Goal: Task Accomplishment & Management: Use online tool/utility

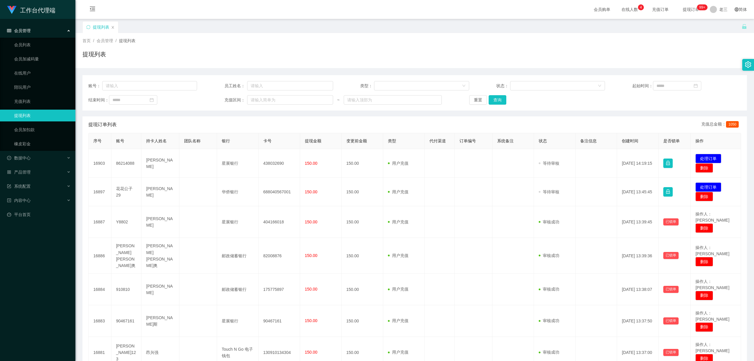
click at [261, 50] on div "提现列表" at bounding box center [414, 57] width 665 height 14
click at [36, 146] on link "橡皮彩金" at bounding box center [42, 144] width 57 height 12
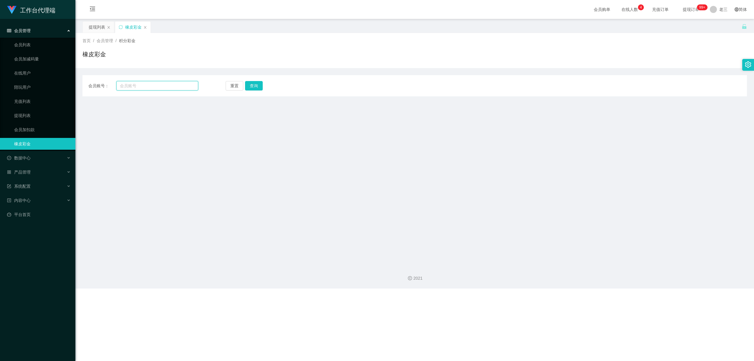
click at [138, 89] on input "text" at bounding box center [157, 85] width 82 height 9
paste input "tc"
type input "tc"
click at [260, 88] on button "查询" at bounding box center [256, 85] width 19 height 9
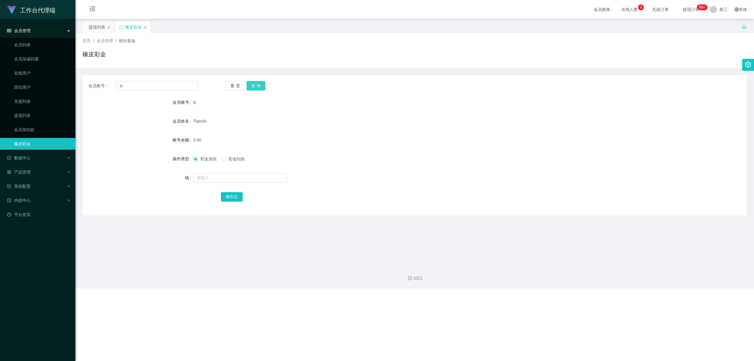
click at [260, 88] on button "查询" at bounding box center [256, 85] width 19 height 9
click at [212, 179] on input "text" at bounding box center [240, 177] width 94 height 9
type input "48"
click at [228, 196] on button "确实定" at bounding box center [232, 196] width 22 height 9
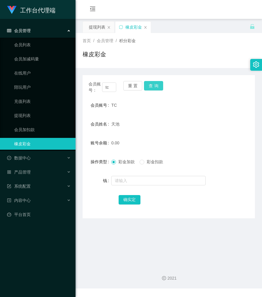
click at [152, 87] on button "查询" at bounding box center [153, 85] width 19 height 9
click at [152, 87] on button "查询" at bounding box center [157, 85] width 26 height 9
click at [152, 87] on button "查询" at bounding box center [153, 85] width 19 height 9
click at [152, 87] on div "会员账号： tc 重置 查询" at bounding box center [168, 87] width 172 height 12
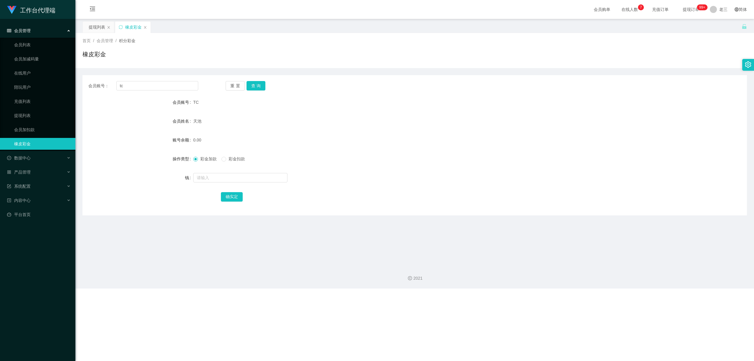
click at [60, 29] on div "会员管理" at bounding box center [37, 31] width 75 height 12
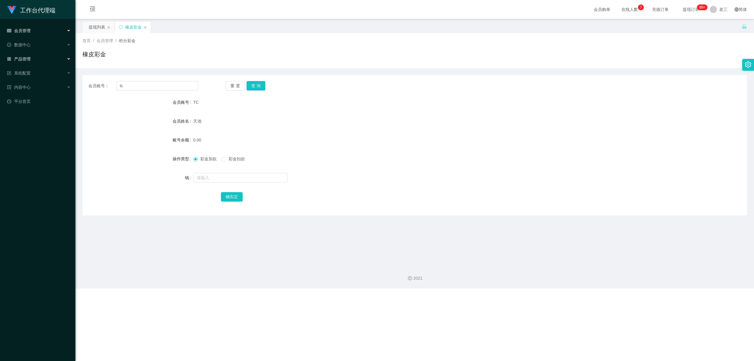
click at [38, 58] on div "产品管理" at bounding box center [37, 59] width 75 height 12
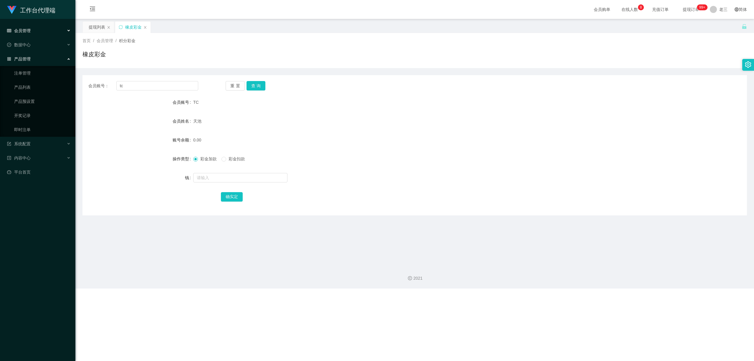
click at [38, 58] on div "产品管理" at bounding box center [37, 59] width 75 height 12
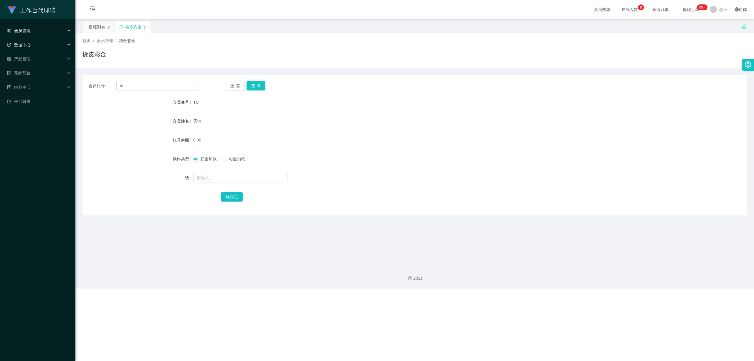
click at [42, 44] on div "数据中心" at bounding box center [37, 45] width 75 height 12
click at [37, 67] on div "系统配置" at bounding box center [37, 73] width 75 height 12
click at [40, 33] on div "会员管理" at bounding box center [37, 31] width 75 height 12
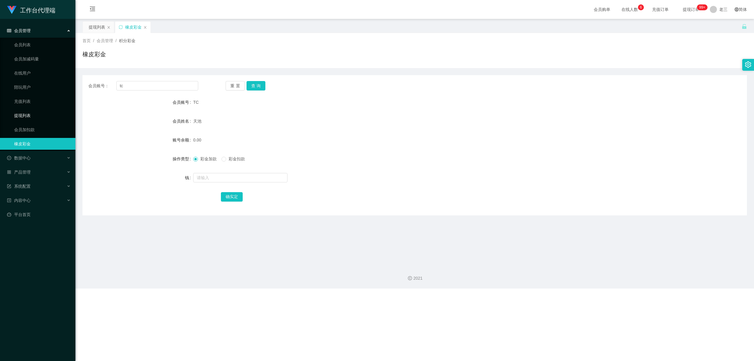
click at [25, 113] on link "提现列表" at bounding box center [42, 116] width 57 height 12
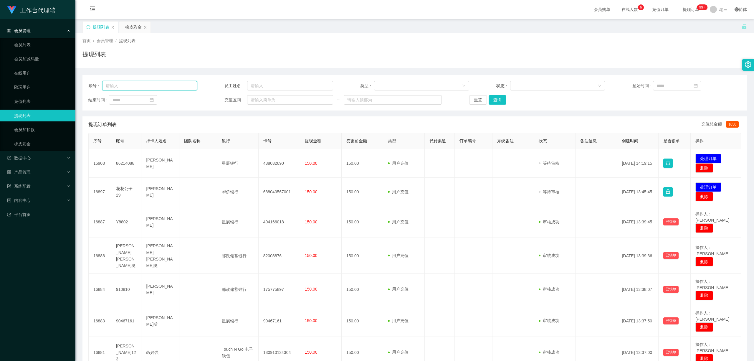
click at [163, 87] on input "text" at bounding box center [149, 85] width 95 height 9
paste input "tc"
type input "tc"
click at [261, 99] on button "查询" at bounding box center [499, 99] width 19 height 9
click at [261, 99] on div "重置 查询" at bounding box center [523, 99] width 109 height 9
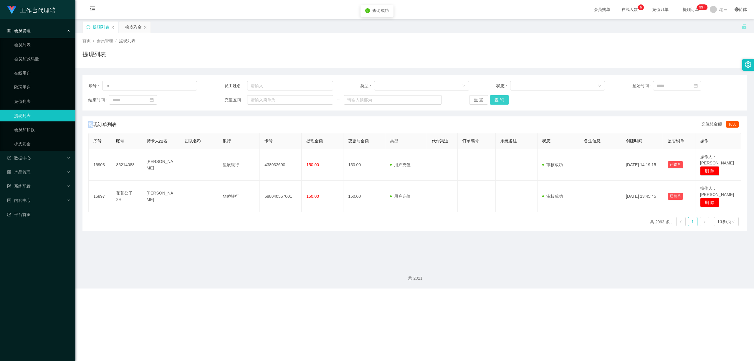
click at [261, 99] on button "查询" at bounding box center [499, 99] width 19 height 9
drag, startPoint x: 105, startPoint y: 87, endPoint x: 98, endPoint y: 87, distance: 6.8
click at [98, 87] on div "账号： tc" at bounding box center [142, 85] width 109 height 9
click at [27, 143] on link "橡皮彩金" at bounding box center [42, 144] width 57 height 12
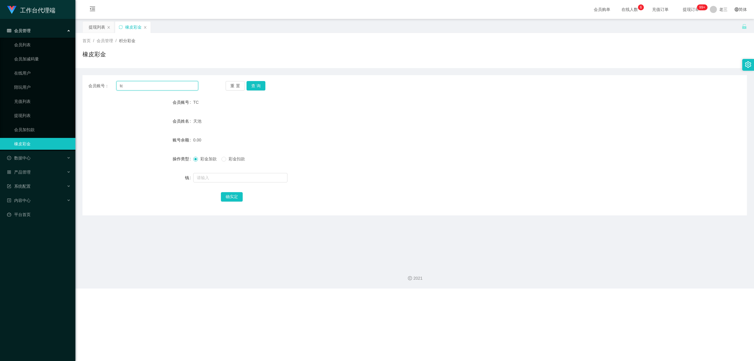
drag, startPoint x: 130, startPoint y: 86, endPoint x: 104, endPoint y: 86, distance: 25.9
click at [104, 86] on div "会员账号： tc" at bounding box center [143, 85] width 110 height 9
click at [251, 82] on button "查询" at bounding box center [256, 85] width 19 height 9
click at [252, 82] on div "重置 查询" at bounding box center [281, 85] width 110 height 9
click at [252, 82] on button "查询" at bounding box center [260, 85] width 26 height 9
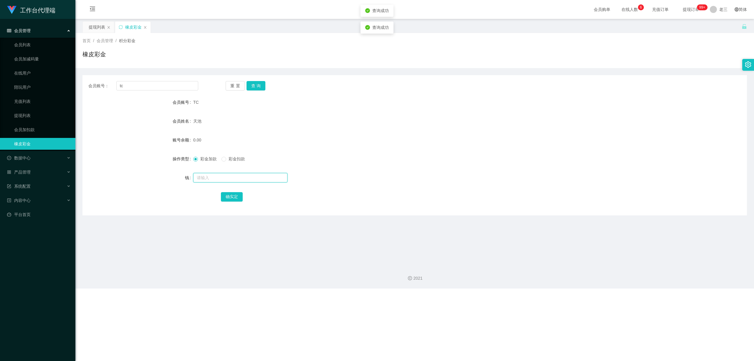
click at [209, 176] on input "text" at bounding box center [240, 177] width 94 height 9
type input "48"
click at [238, 198] on button "确实定" at bounding box center [232, 196] width 22 height 9
click at [257, 86] on button "查询" at bounding box center [256, 85] width 19 height 9
click at [257, 86] on button "查询" at bounding box center [260, 85] width 26 height 9
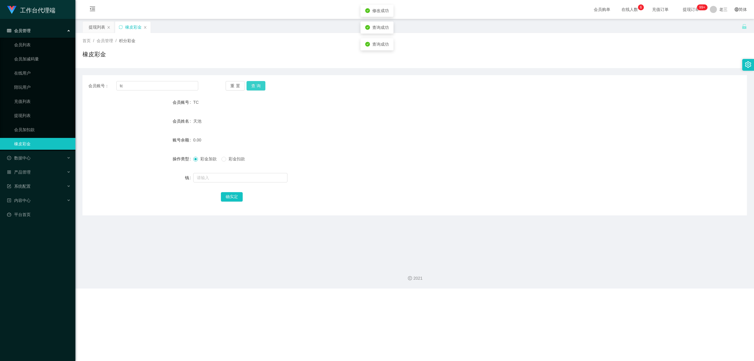
click at [257, 86] on button "查询" at bounding box center [256, 85] width 19 height 9
click at [257, 86] on div "重置 查询" at bounding box center [281, 85] width 110 height 9
click at [257, 86] on button "查询" at bounding box center [256, 85] width 19 height 9
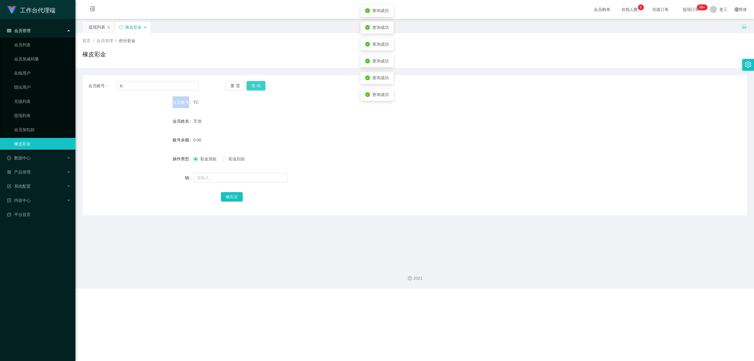
click at [257, 86] on button "查询" at bounding box center [256, 85] width 19 height 9
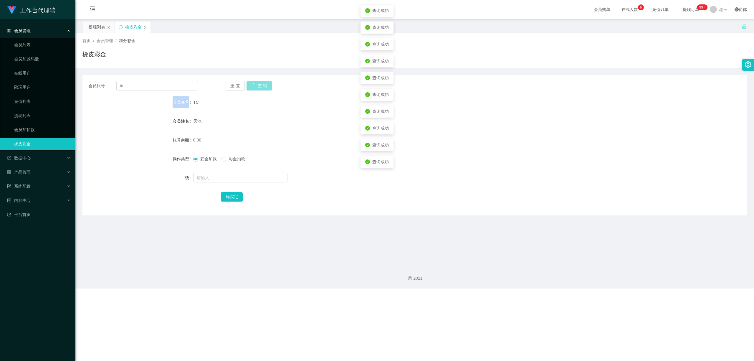
click at [257, 86] on button "查询" at bounding box center [260, 85] width 26 height 9
click at [257, 86] on div "重置 查询" at bounding box center [281, 85] width 110 height 9
click at [257, 86] on button "查询" at bounding box center [256, 85] width 19 height 9
click at [33, 129] on link "会员加扣款" at bounding box center [42, 130] width 57 height 12
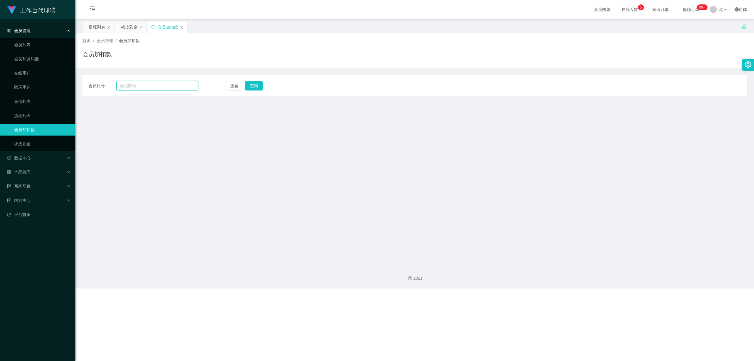
click at [125, 85] on input "text" at bounding box center [157, 85] width 82 height 9
paste input "tc"
type input "tc"
click at [259, 90] on button "查询" at bounding box center [256, 85] width 19 height 9
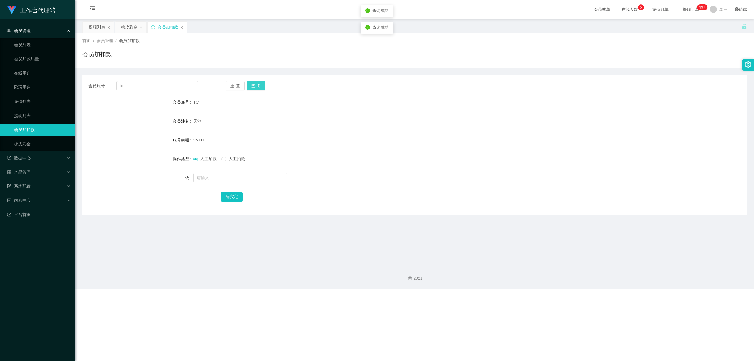
click at [259, 90] on button "查询" at bounding box center [256, 85] width 19 height 9
click at [227, 158] on span "人工扣款" at bounding box center [236, 158] width 21 height 5
click at [219, 178] on input "text" at bounding box center [240, 177] width 94 height 9
type input "48"
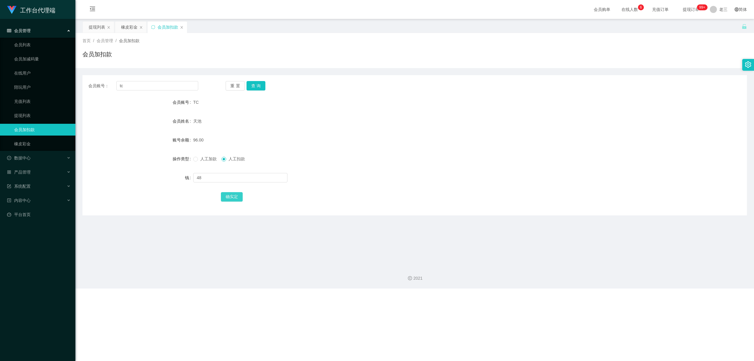
click at [230, 199] on button "确实定" at bounding box center [232, 196] width 22 height 9
click at [236, 195] on button "确实定" at bounding box center [232, 196] width 22 height 9
click at [254, 88] on button "查询" at bounding box center [256, 85] width 19 height 9
click at [254, 88] on button "查询" at bounding box center [260, 85] width 26 height 9
click at [254, 88] on button "查询" at bounding box center [256, 85] width 19 height 9
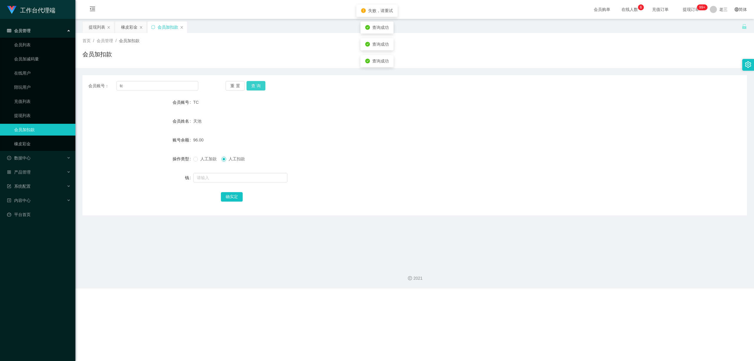
click at [254, 88] on button "查询" at bounding box center [256, 85] width 19 height 9
click at [254, 88] on div "重置 查询" at bounding box center [281, 85] width 110 height 9
click at [254, 88] on button "查询" at bounding box center [256, 85] width 19 height 9
click at [254, 88] on div "重置 查询" at bounding box center [281, 85] width 110 height 9
click at [254, 88] on button "查询" at bounding box center [256, 85] width 19 height 9
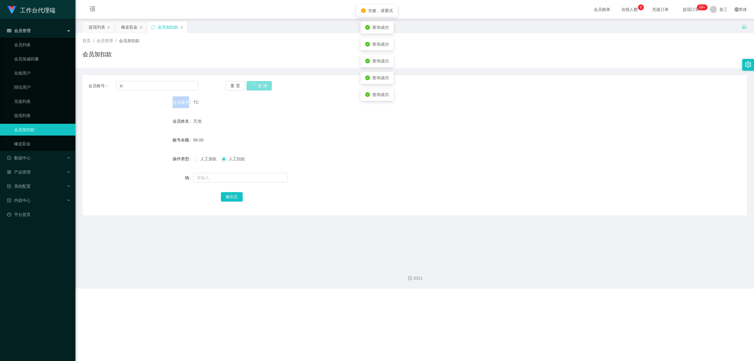
click at [254, 88] on button "查询" at bounding box center [260, 85] width 26 height 9
click at [98, 26] on font "提现列表" at bounding box center [97, 27] width 16 height 5
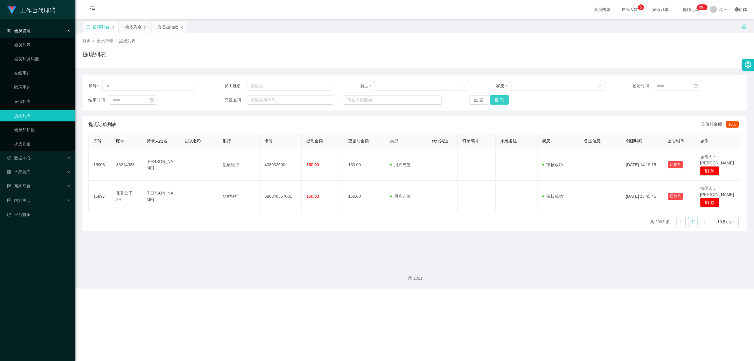
click at [261, 99] on button "查询" at bounding box center [499, 99] width 19 height 9
click at [261, 99] on div "重置 查询" at bounding box center [523, 99] width 109 height 9
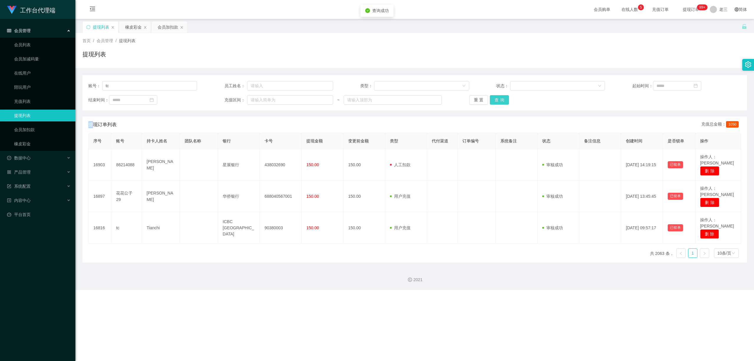
click at [261, 99] on button "查询" at bounding box center [499, 99] width 19 height 9
click at [261, 99] on div "重置 查询" at bounding box center [523, 99] width 109 height 9
click at [261, 99] on button "查询" at bounding box center [499, 99] width 19 height 9
click at [261, 99] on div "重置 查询" at bounding box center [523, 99] width 109 height 9
click at [261, 99] on button "查询" at bounding box center [499, 99] width 19 height 9
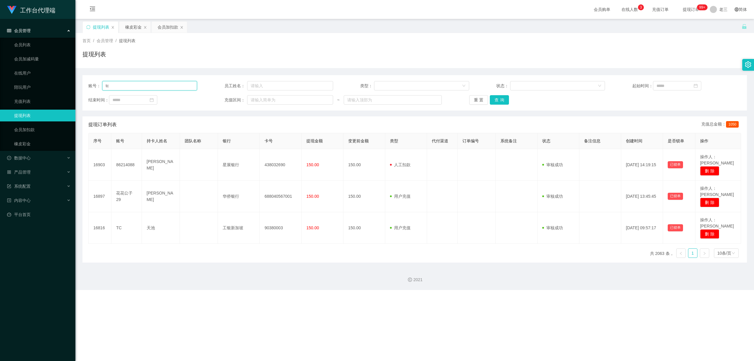
click at [84, 84] on div "账号： tc 员工姓名： 类型： 状态： 起始时间： 结束时间： 充值区间： ~ 重置 查询" at bounding box center [414, 92] width 665 height 35
click at [146, 86] on input "tc" at bounding box center [149, 85] width 95 height 9
drag, startPoint x: 113, startPoint y: 87, endPoint x: 128, endPoint y: 86, distance: 14.8
click at [103, 86] on input "tc" at bounding box center [149, 85] width 95 height 9
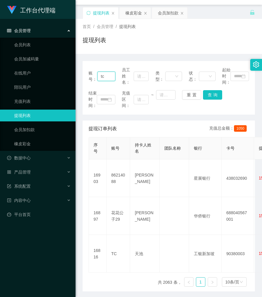
scroll to position [18, 0]
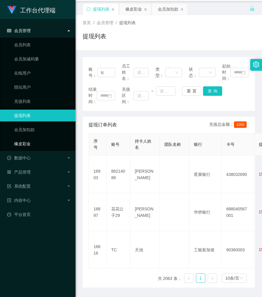
click at [31, 143] on link "橡皮彩金" at bounding box center [42, 144] width 57 height 12
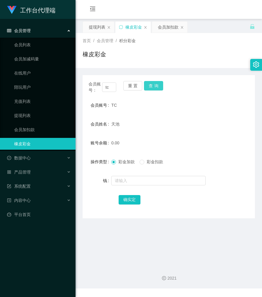
click at [155, 85] on button "查询" at bounding box center [153, 85] width 19 height 9
click at [155, 85] on div "会员账号： tc 重置 查询" at bounding box center [168, 87] width 172 height 12
click at [155, 85] on button "查询" at bounding box center [153, 85] width 19 height 9
click at [155, 85] on div "会员账号： tc 重置 查询" at bounding box center [168, 87] width 172 height 12
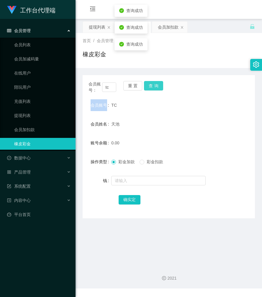
click at [155, 85] on button "查询" at bounding box center [153, 85] width 19 height 9
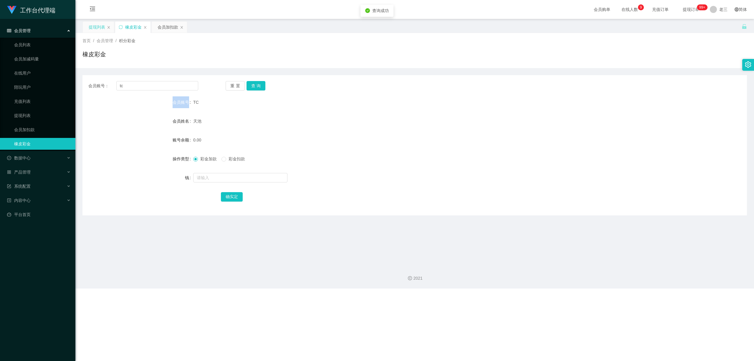
click at [97, 28] on font "提现列表" at bounding box center [97, 27] width 16 height 5
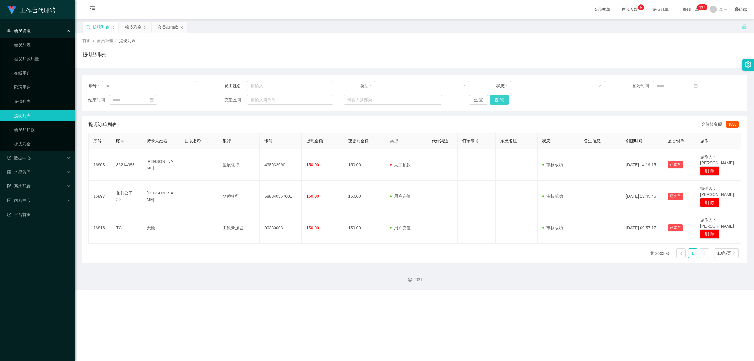
click at [261, 100] on button "查询" at bounding box center [499, 99] width 19 height 9
click at [261, 100] on div "重置 查询" at bounding box center [523, 99] width 109 height 9
click at [261, 100] on button "查询" at bounding box center [499, 99] width 19 height 9
click at [261, 100] on div "重置 查询" at bounding box center [523, 99] width 109 height 9
click at [261, 100] on button "查询" at bounding box center [503, 99] width 26 height 9
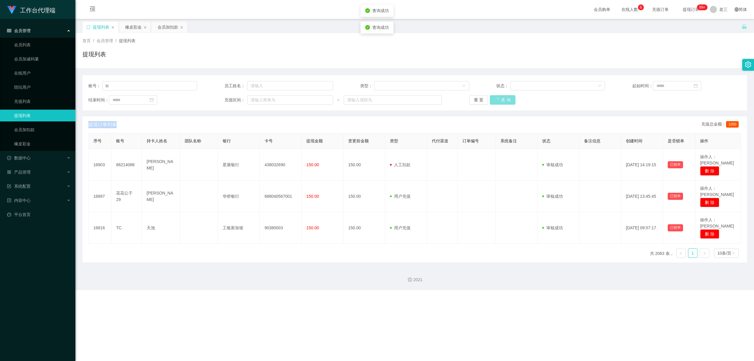
click at [261, 100] on div "重置 查询" at bounding box center [523, 99] width 109 height 9
click at [261, 100] on button "查询" at bounding box center [499, 99] width 19 height 9
click at [99, 26] on font "提现列表" at bounding box center [101, 27] width 16 height 5
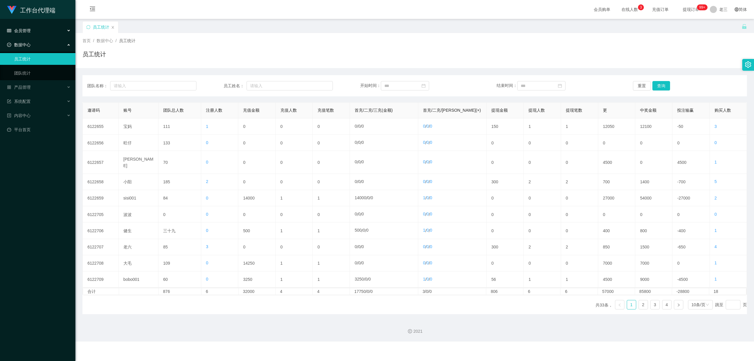
click at [51, 31] on div "会员管理" at bounding box center [37, 31] width 75 height 12
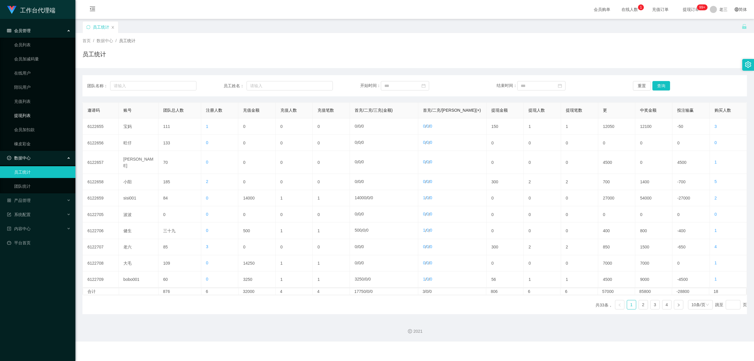
click at [27, 115] on link "提现列表" at bounding box center [42, 116] width 57 height 12
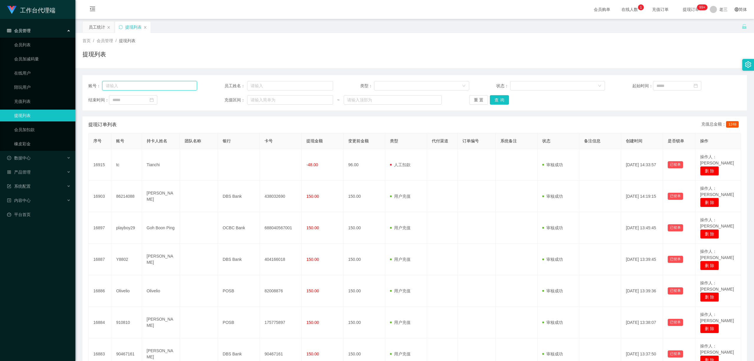
click at [131, 87] on input "text" at bounding box center [149, 85] width 95 height 9
paste input "tc"
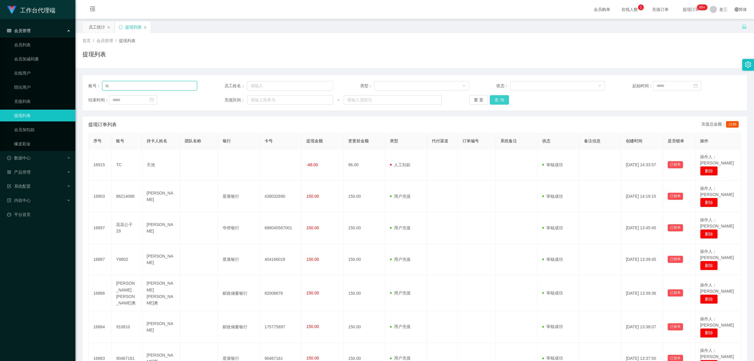
type input "tc"
click at [261, 98] on button "查询" at bounding box center [499, 99] width 19 height 9
click at [261, 98] on div "重置 查询" at bounding box center [523, 99] width 109 height 9
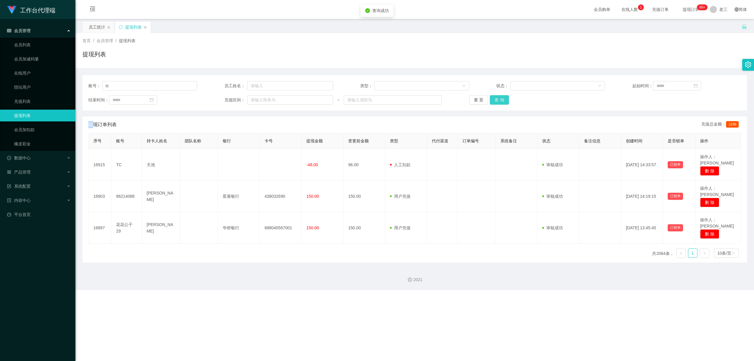
click at [261, 98] on button "查询" at bounding box center [499, 99] width 19 height 9
click at [261, 98] on div "重置 查询" at bounding box center [523, 99] width 109 height 9
click at [261, 98] on button "查询" at bounding box center [499, 99] width 19 height 9
click at [261, 101] on button "查询" at bounding box center [499, 99] width 19 height 9
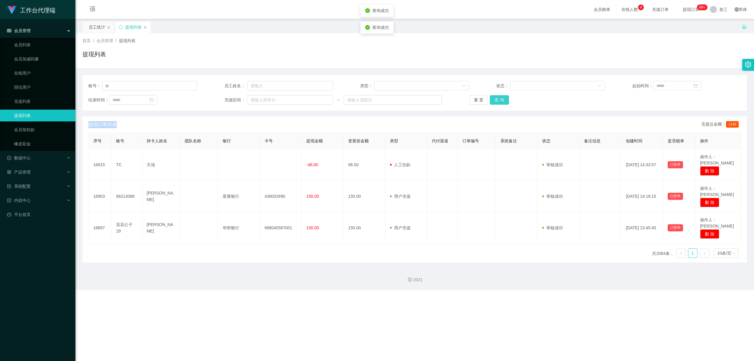
click at [261, 101] on button "查询" at bounding box center [499, 99] width 19 height 9
click at [261, 101] on div "重置 查询" at bounding box center [523, 99] width 109 height 9
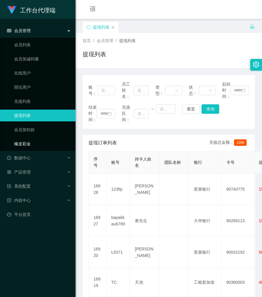
click at [29, 140] on link "橡皮彩金" at bounding box center [42, 144] width 57 height 12
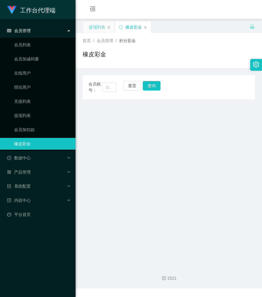
click at [97, 27] on font "提现列表" at bounding box center [97, 27] width 16 height 5
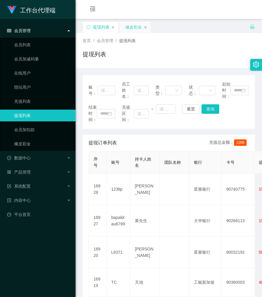
click at [131, 29] on font "橡皮彩金" at bounding box center [133, 27] width 16 height 5
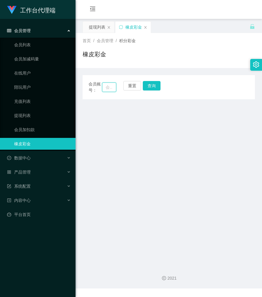
click at [111, 87] on input "text" at bounding box center [109, 86] width 14 height 9
paste input "tc"
type input "tc"
click at [156, 85] on button "查询" at bounding box center [153, 85] width 19 height 9
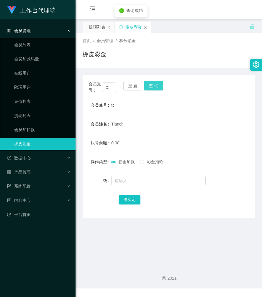
click at [156, 85] on button "查询" at bounding box center [153, 85] width 19 height 9
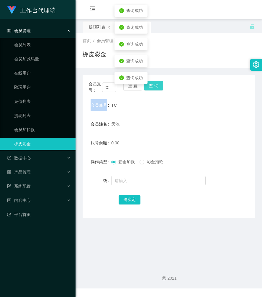
click at [156, 85] on div "会员账号： tc 重置 查询" at bounding box center [168, 87] width 172 height 12
click at [156, 85] on button "查询" at bounding box center [153, 85] width 19 height 9
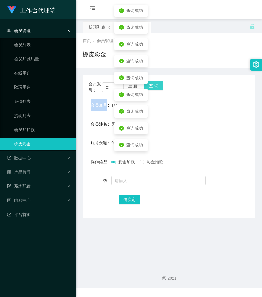
click at [156, 85] on button "查询" at bounding box center [153, 85] width 19 height 9
